Goal: Transaction & Acquisition: Purchase product/service

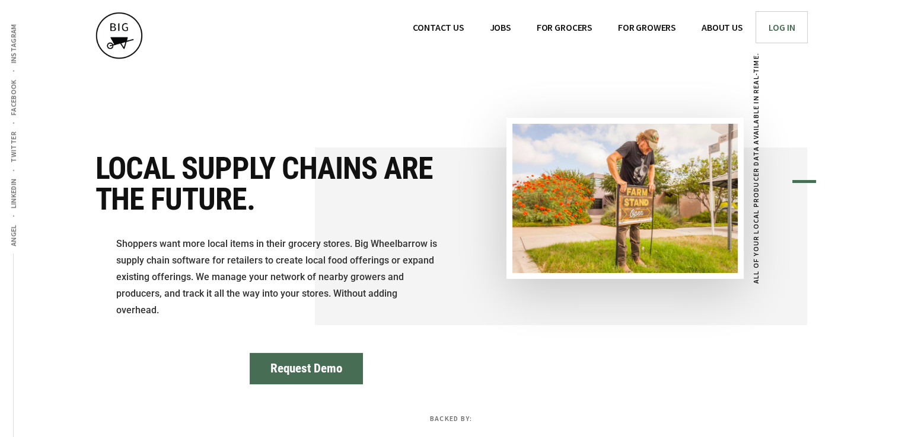
click at [769, 21] on span "Log In" at bounding box center [781, 27] width 27 height 12
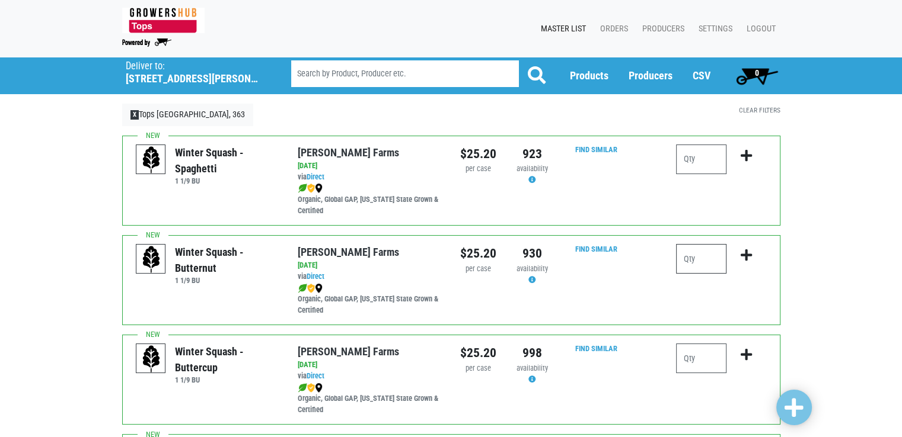
click at [719, 266] on input "number" at bounding box center [701, 259] width 50 height 30
type input "1"
click at [747, 254] on icon "submit" at bounding box center [745, 255] width 11 height 13
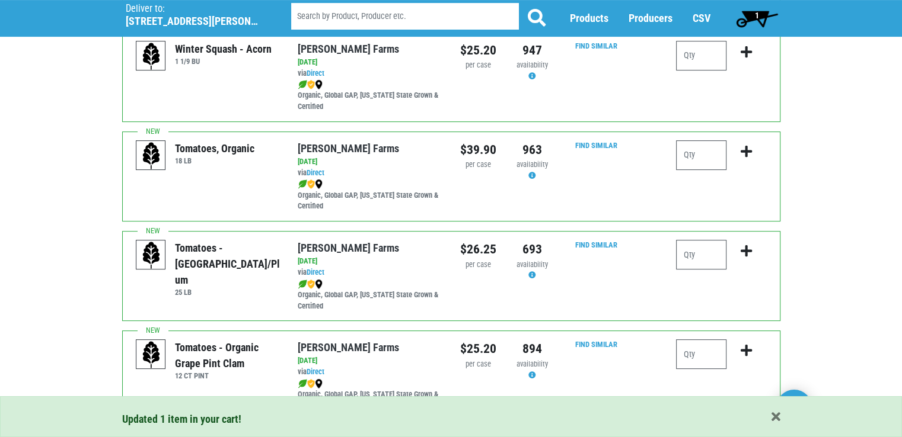
scroll to position [427, 0]
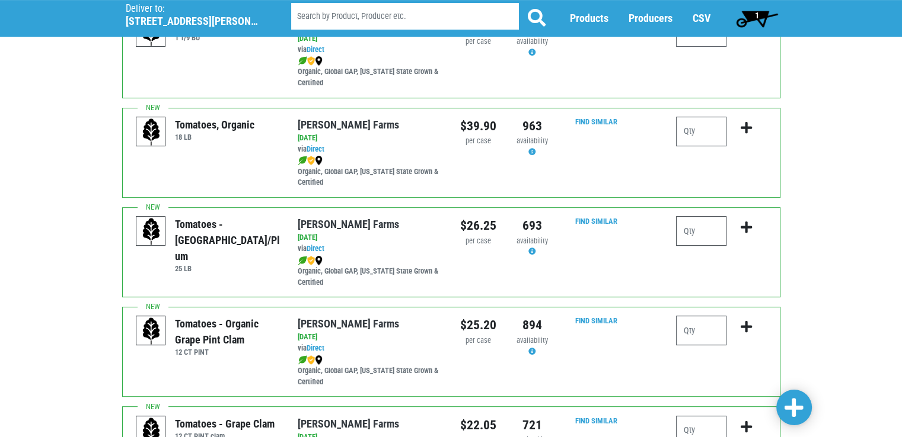
click at [711, 244] on input "number" at bounding box center [701, 231] width 50 height 30
type input "1"
click at [754, 226] on button "submit" at bounding box center [746, 234] width 28 height 37
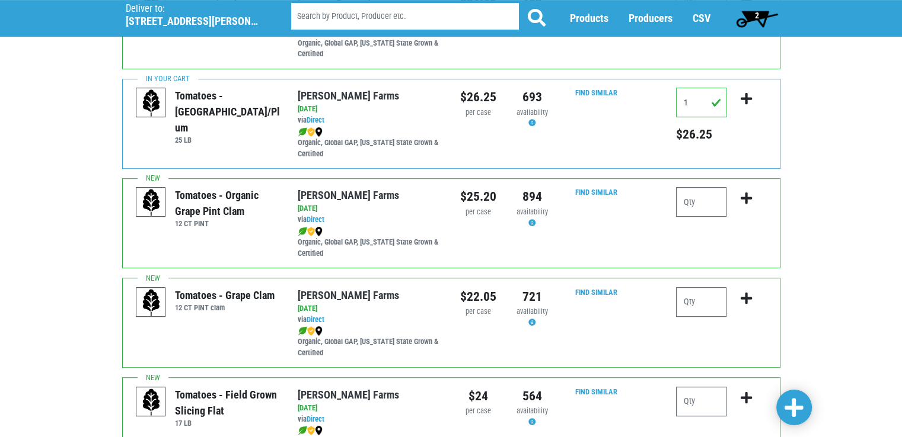
scroll to position [593, 0]
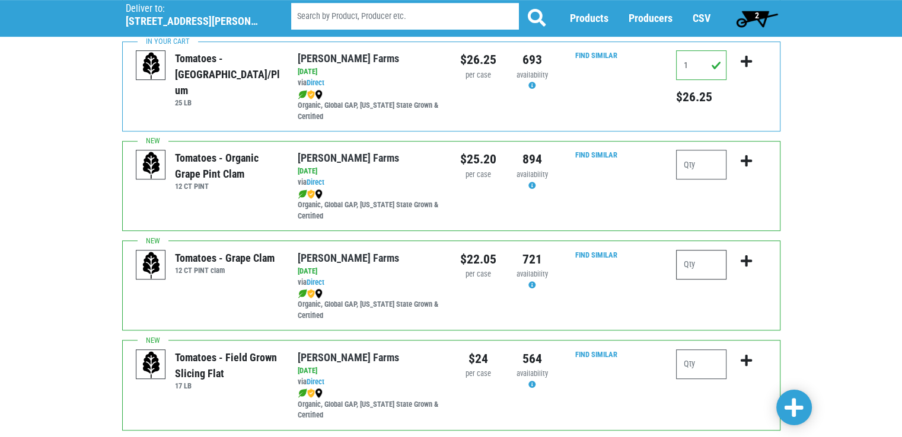
click at [709, 260] on input "number" at bounding box center [701, 265] width 50 height 30
type input "2"
click at [754, 261] on button "submit" at bounding box center [746, 268] width 28 height 37
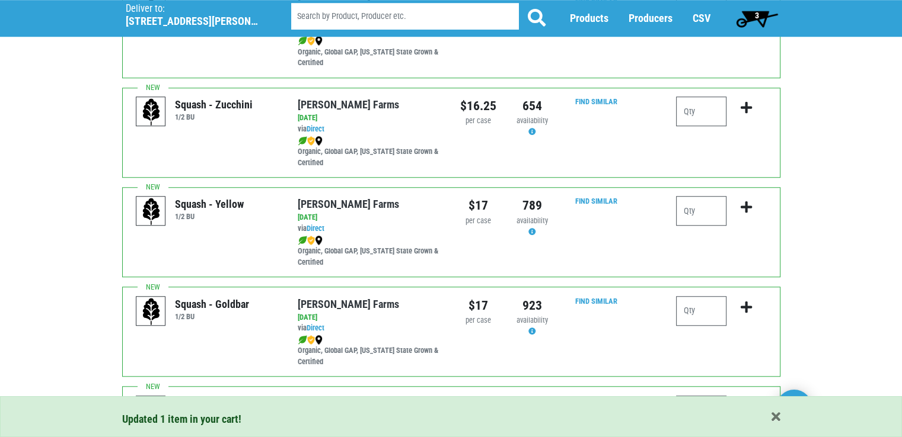
scroll to position [948, 0]
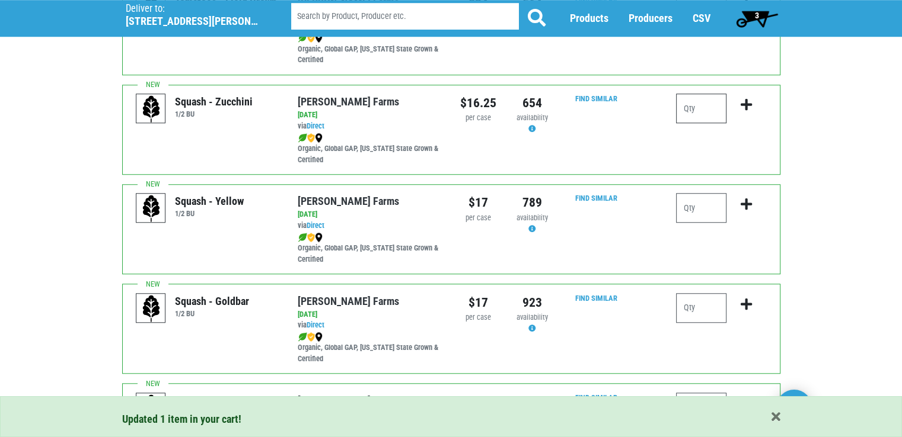
click at [714, 106] on input "number" at bounding box center [701, 109] width 50 height 30
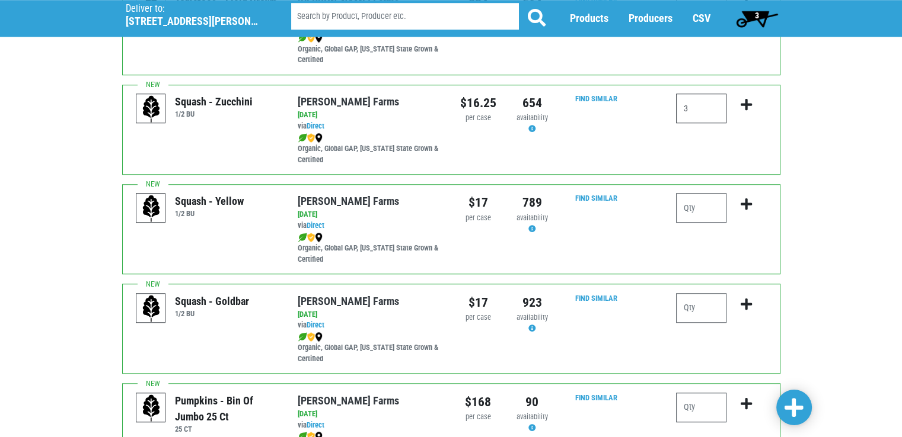
type input "3"
click at [745, 103] on icon "submit" at bounding box center [745, 104] width 11 height 13
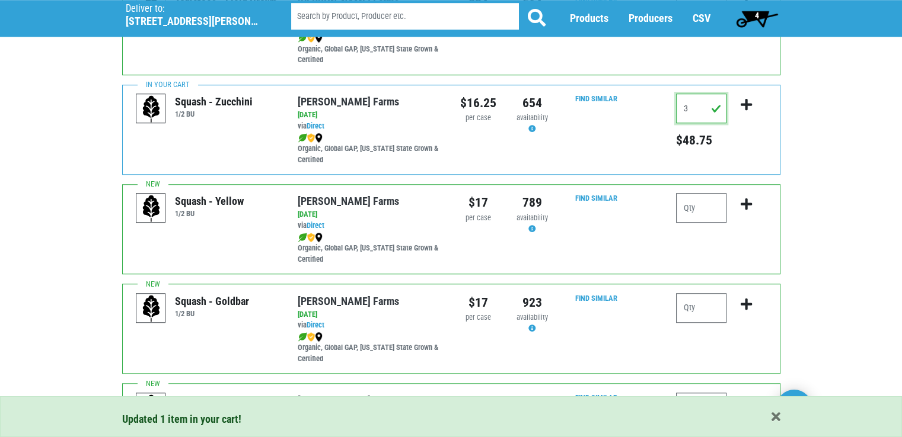
click at [699, 109] on input "3" at bounding box center [701, 109] width 50 height 30
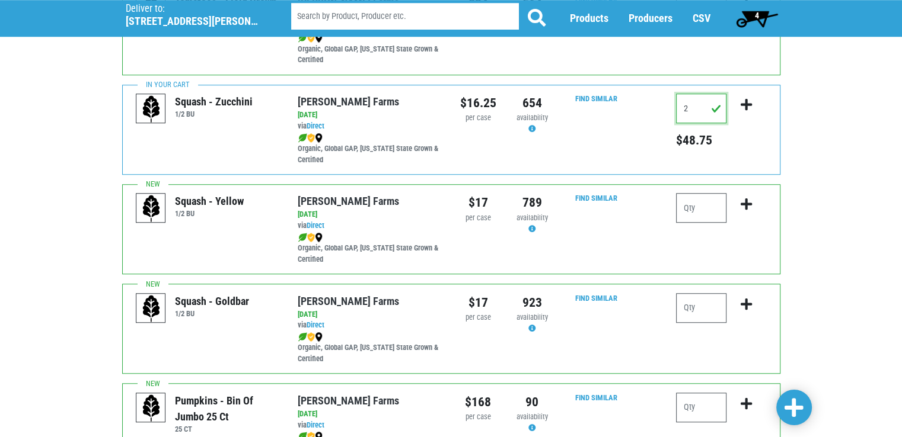
type input "2"
click at [751, 103] on icon "submit" at bounding box center [745, 104] width 11 height 13
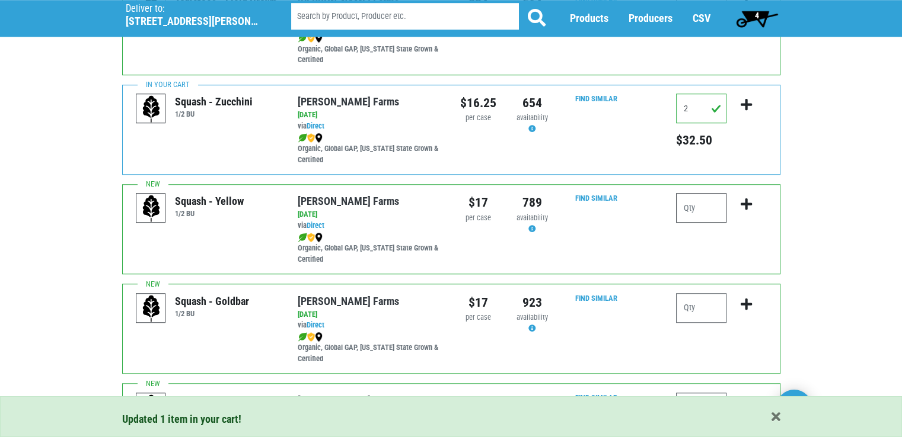
click at [710, 195] on input "number" at bounding box center [701, 208] width 50 height 30
type input "1"
click at [740, 212] on button "submit" at bounding box center [746, 211] width 28 height 37
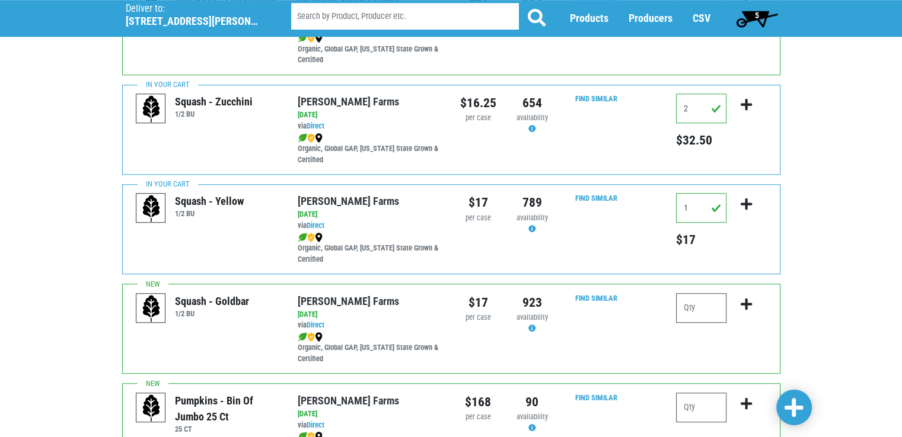
click at [788, 214] on div "Deliver To Tops Fayetteville, 363 (5351 N Burdick St, Fayetteville, NY 13066, U…" at bounding box center [451, 163] width 902 height 2109
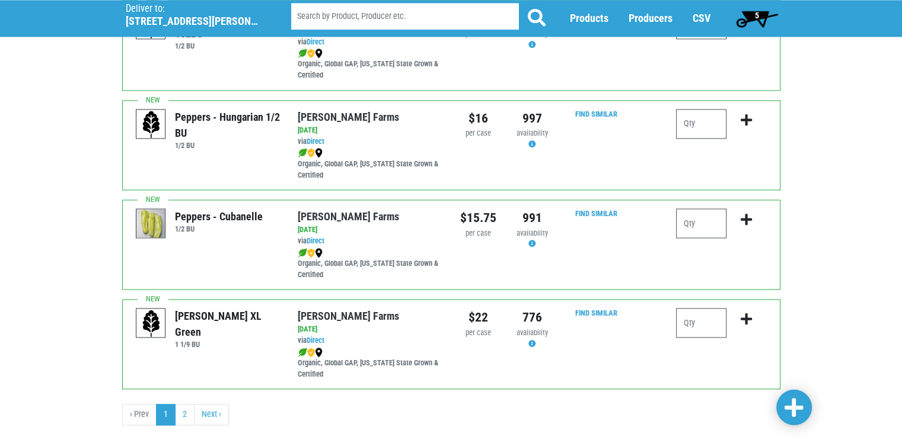
scroll to position [1754, 0]
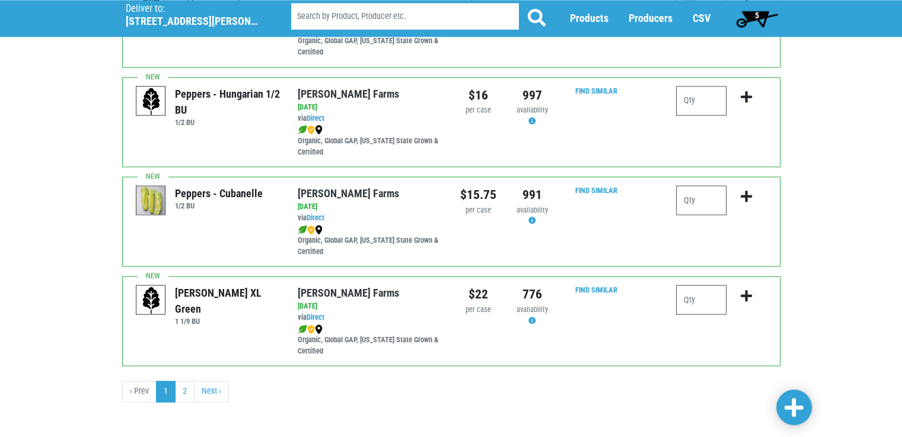
click at [705, 280] on div "Peppers - Bell XL Green 1 1/9 BU Reeves Farms via Direct on 2025-08-29 1 1/9 BU…" at bounding box center [451, 321] width 658 height 90
click at [704, 295] on input "number" at bounding box center [701, 300] width 50 height 30
type input "2"
click at [718, 297] on input "2" at bounding box center [701, 300] width 50 height 30
type input "3"
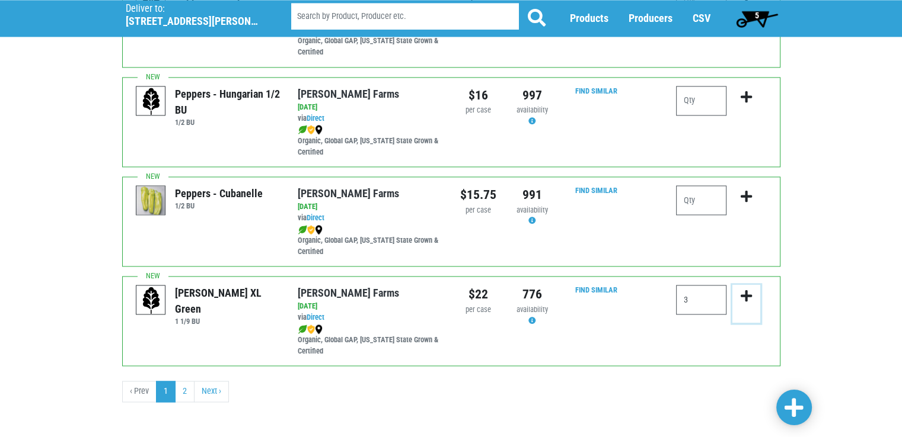
click at [745, 293] on icon "submit" at bounding box center [745, 296] width 11 height 13
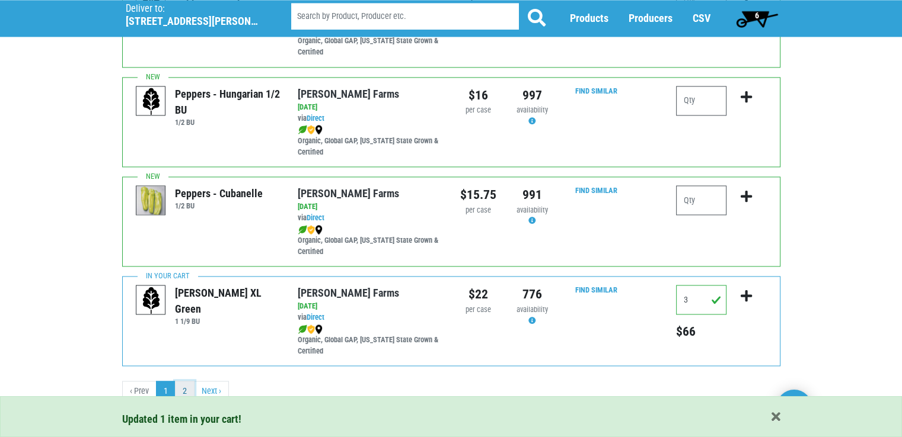
click at [181, 388] on link "2" at bounding box center [185, 391] width 20 height 21
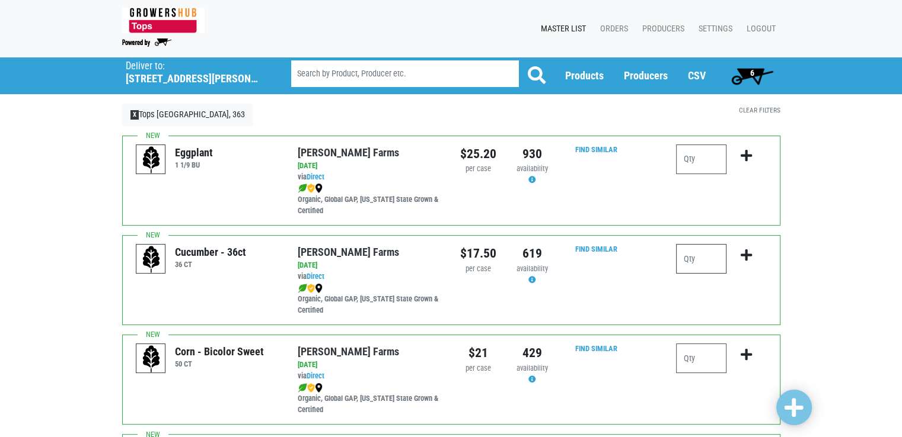
click at [692, 260] on input "number" at bounding box center [701, 259] width 50 height 30
type input "1"
click at [744, 253] on icon "submit" at bounding box center [745, 255] width 11 height 13
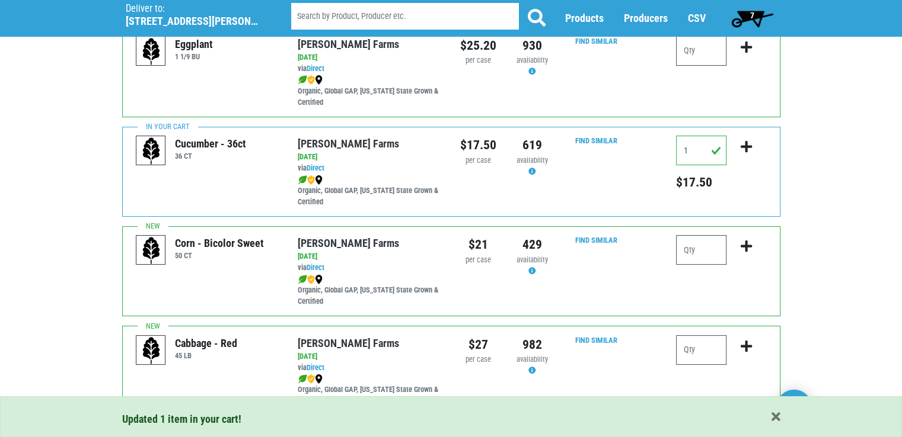
scroll to position [119, 0]
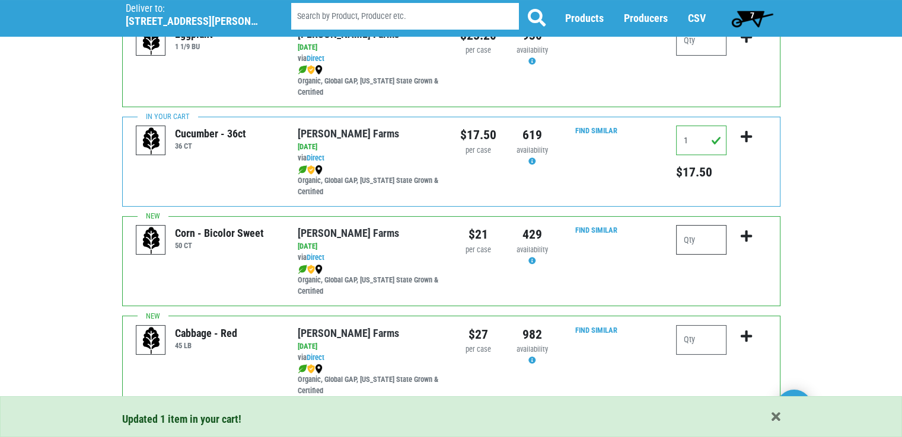
click at [711, 247] on input "number" at bounding box center [701, 240] width 50 height 30
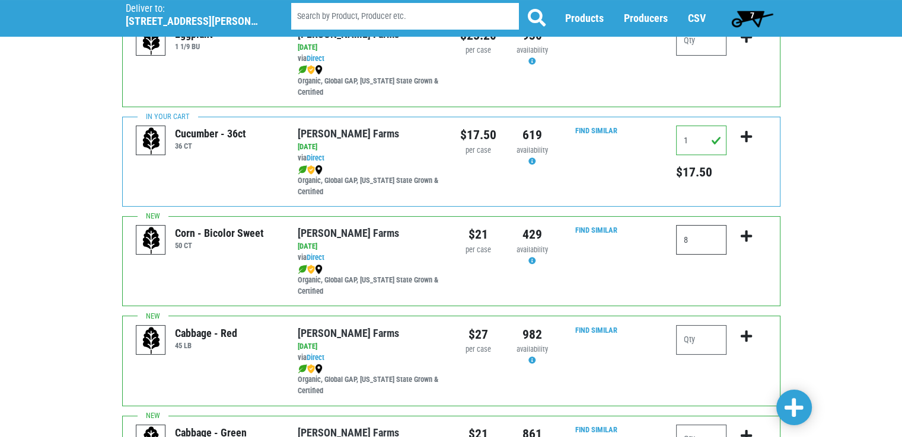
type input "8"
click at [738, 235] on button "submit" at bounding box center [746, 243] width 28 height 37
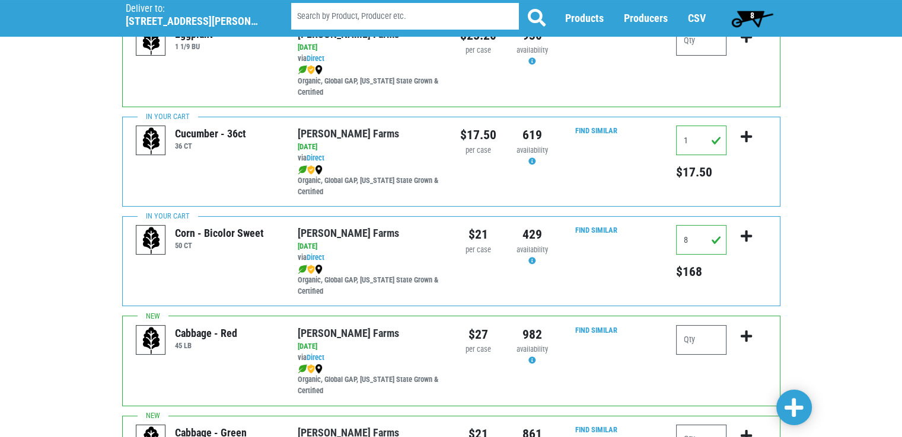
click at [813, 245] on div "Deliver To Tops Fayetteville, 363 (5351 N Burdick St, Fayetteville, NY 13066, U…" at bounding box center [451, 374] width 902 height 870
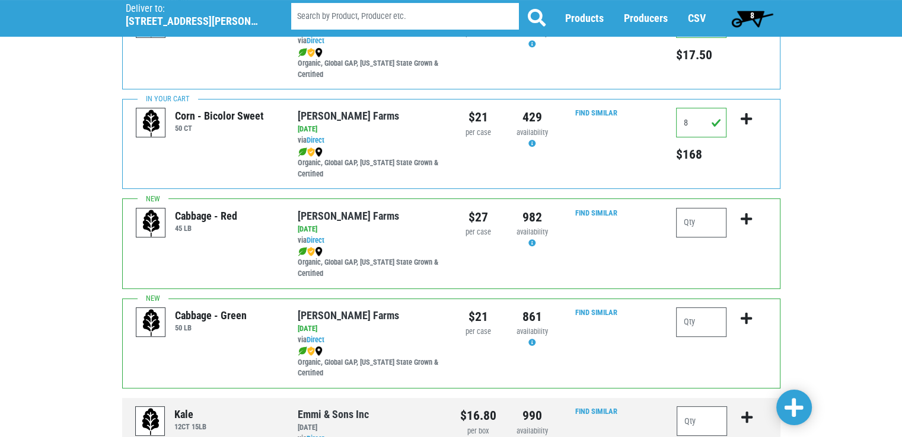
scroll to position [237, 0]
click at [703, 314] on input "number" at bounding box center [701, 321] width 50 height 30
type input "1"
click at [746, 323] on button "submit" at bounding box center [746, 324] width 28 height 37
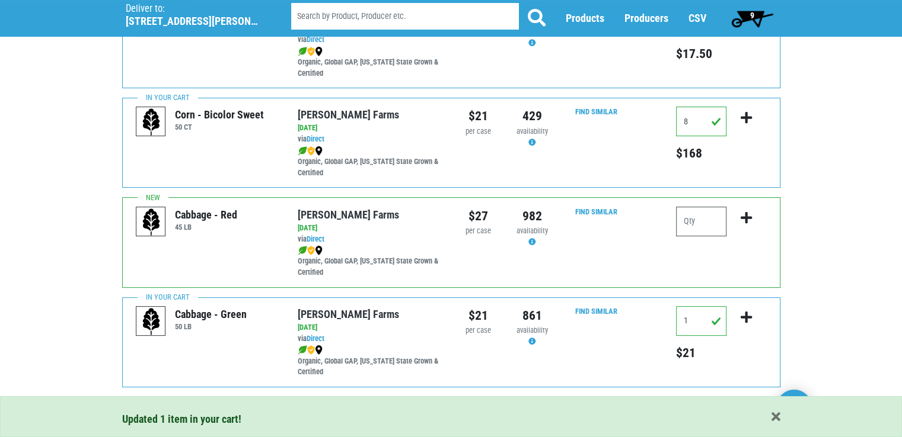
click at [746, 11] on span "9" at bounding box center [752, 19] width 53 height 24
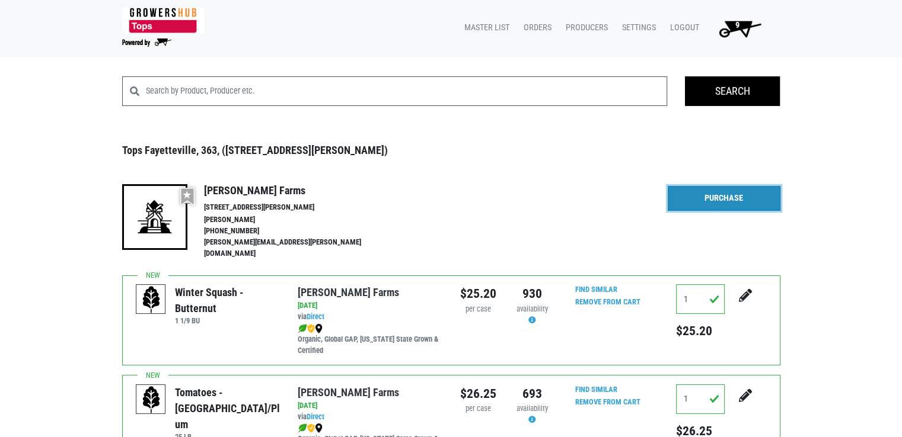
click at [752, 194] on link "Purchase" at bounding box center [723, 198] width 113 height 25
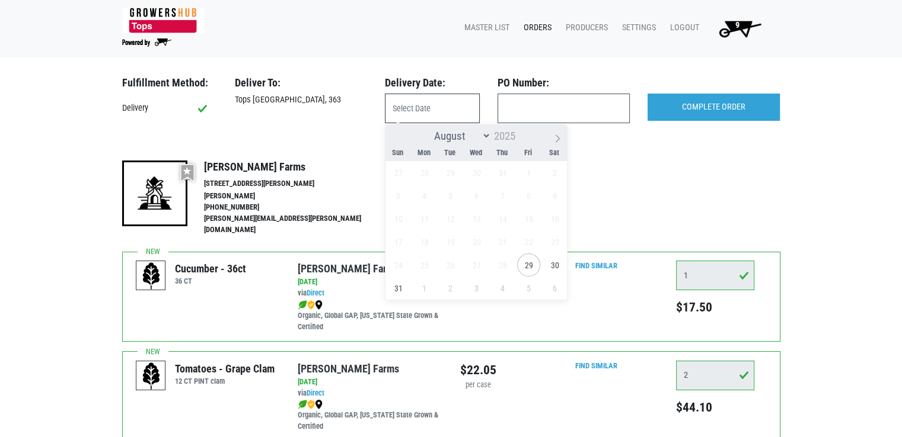
click at [446, 105] on input "text" at bounding box center [432, 109] width 95 height 30
click at [554, 263] on span "30" at bounding box center [554, 265] width 23 height 23
type input "2025-08-30"
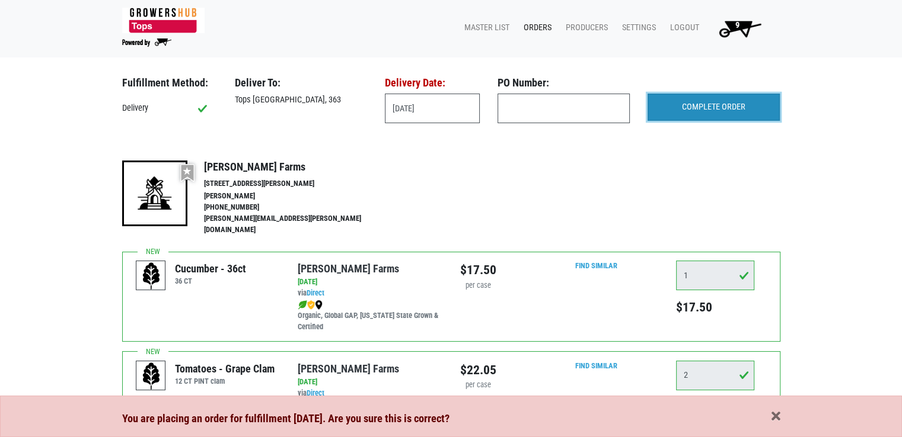
click at [709, 109] on input "COMPLETE ORDER" at bounding box center [713, 107] width 132 height 27
